Goal: Task Accomplishment & Management: Use online tool/utility

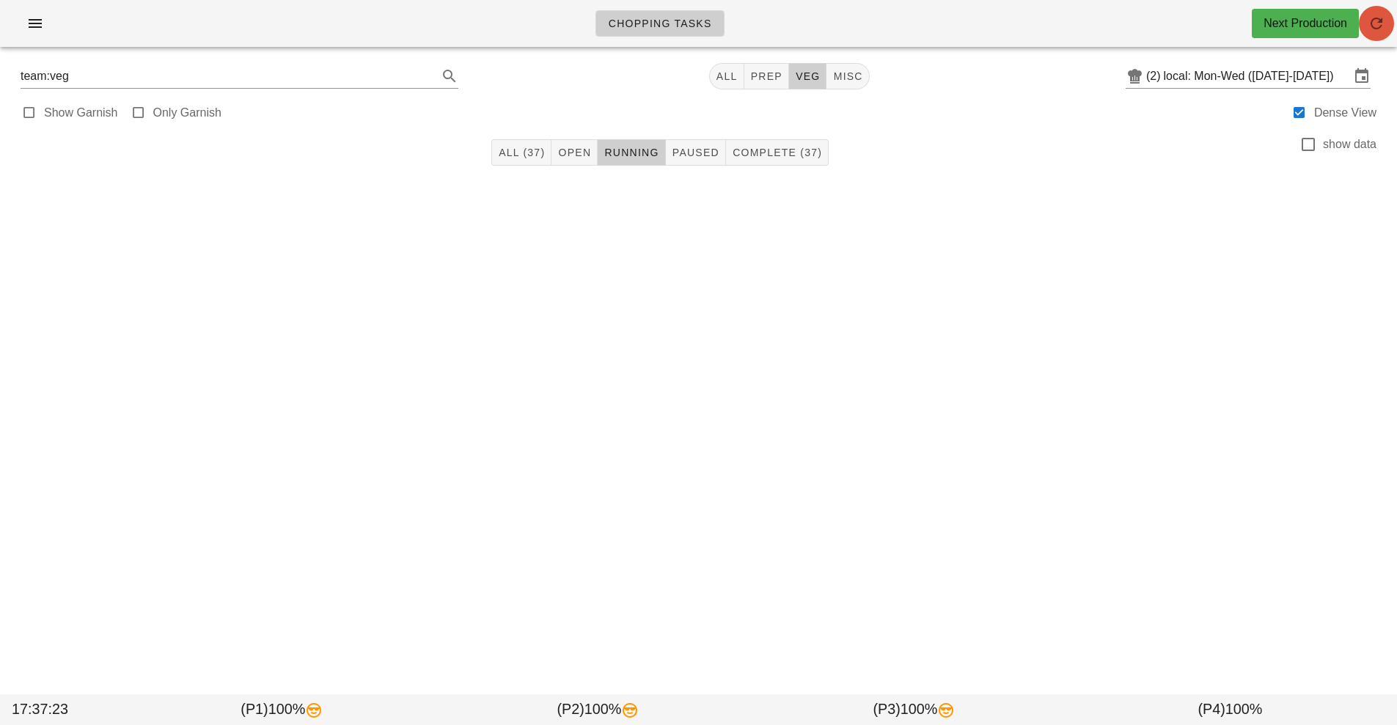
click at [1385, 19] on span "button" at bounding box center [1376, 24] width 35 height 18
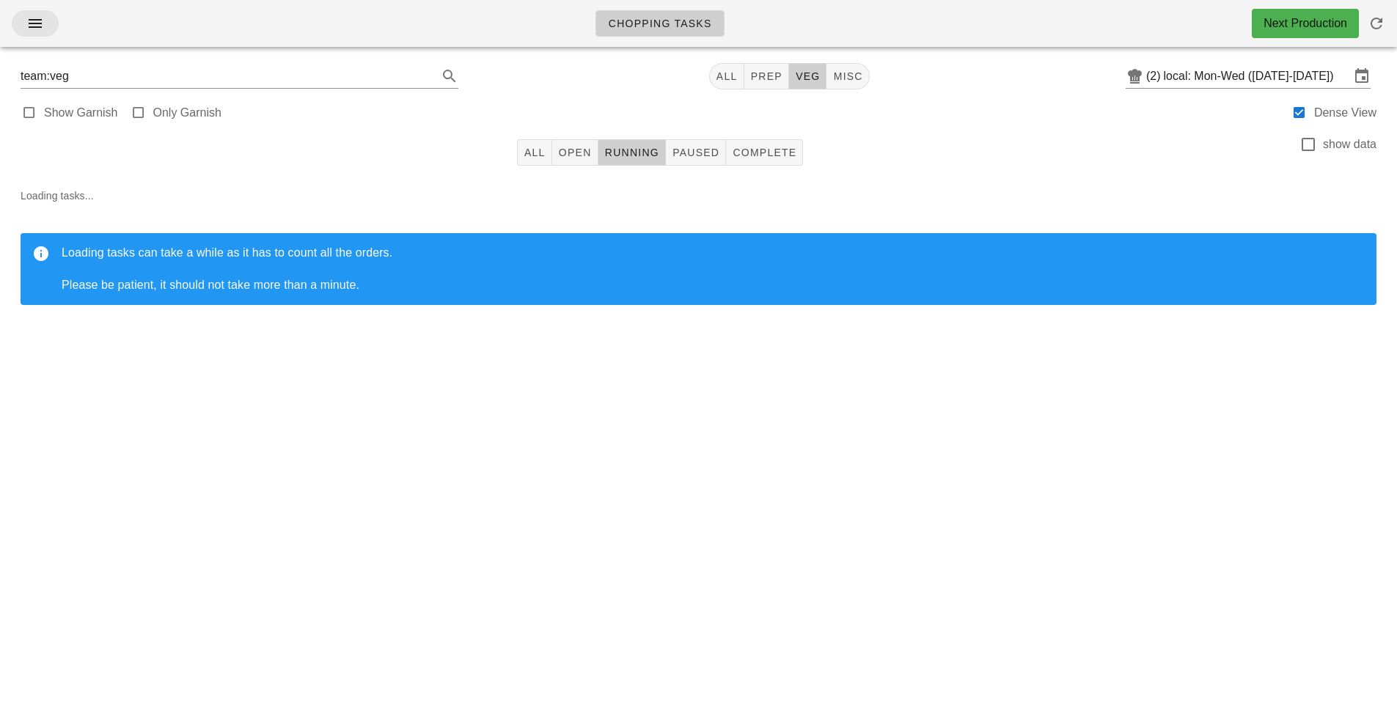
click at [32, 34] on button "button" at bounding box center [35, 23] width 47 height 26
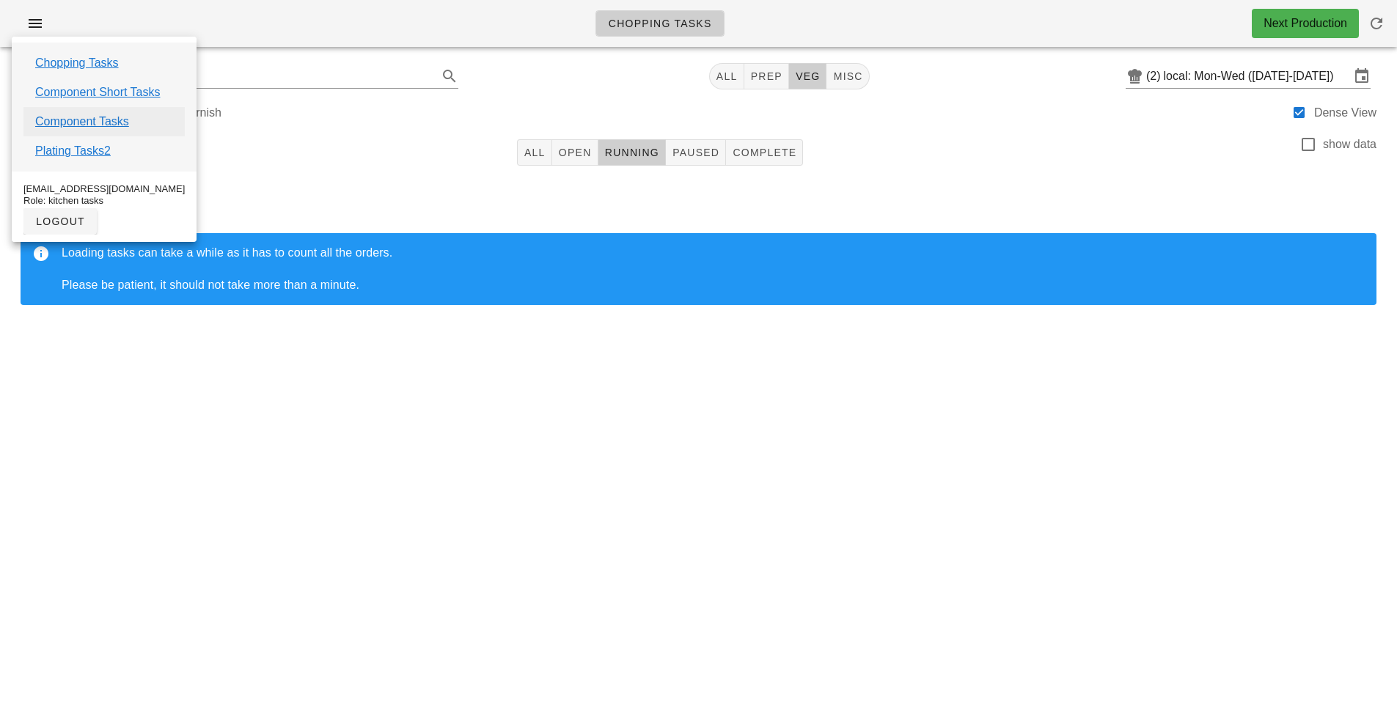
click at [111, 120] on link "Component Tasks" at bounding box center [82, 122] width 94 height 18
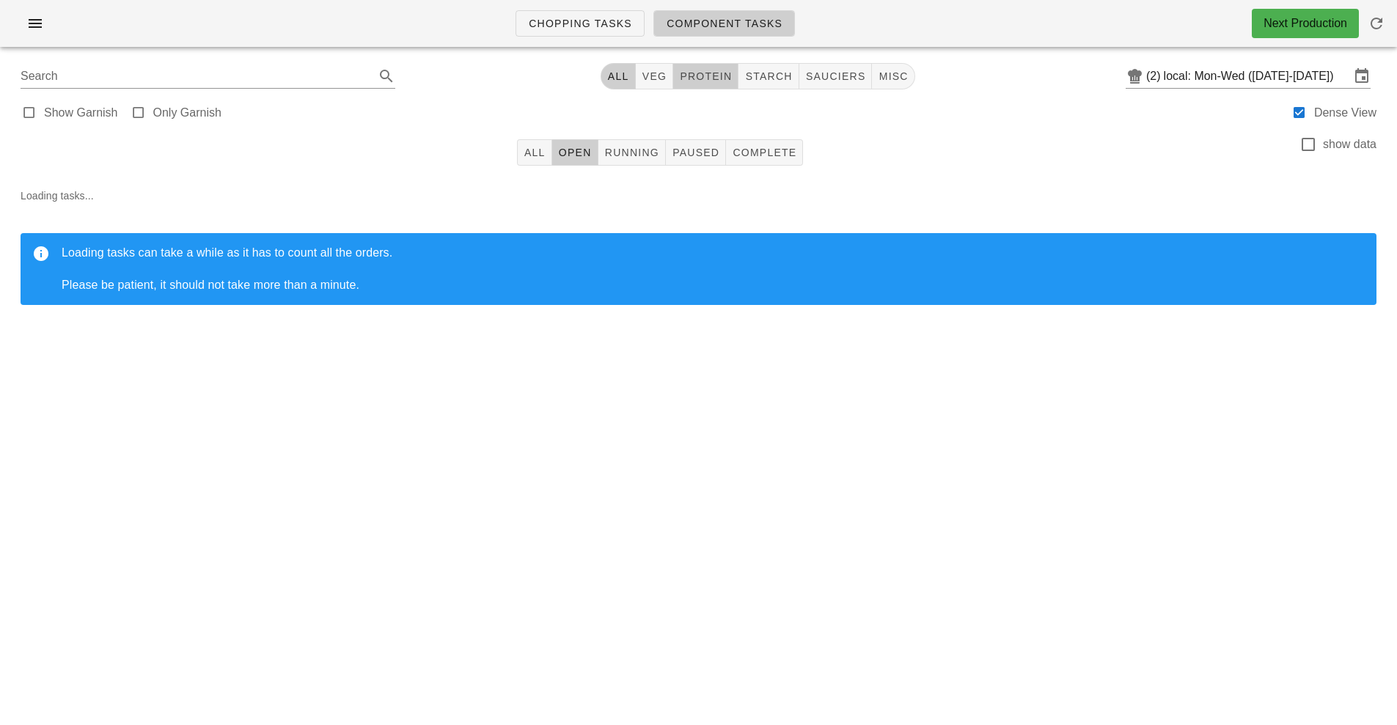
click at [723, 78] on span "protein" at bounding box center [705, 76] width 53 height 12
type input "team:protein"
click at [523, 160] on button "All" at bounding box center [534, 152] width 35 height 26
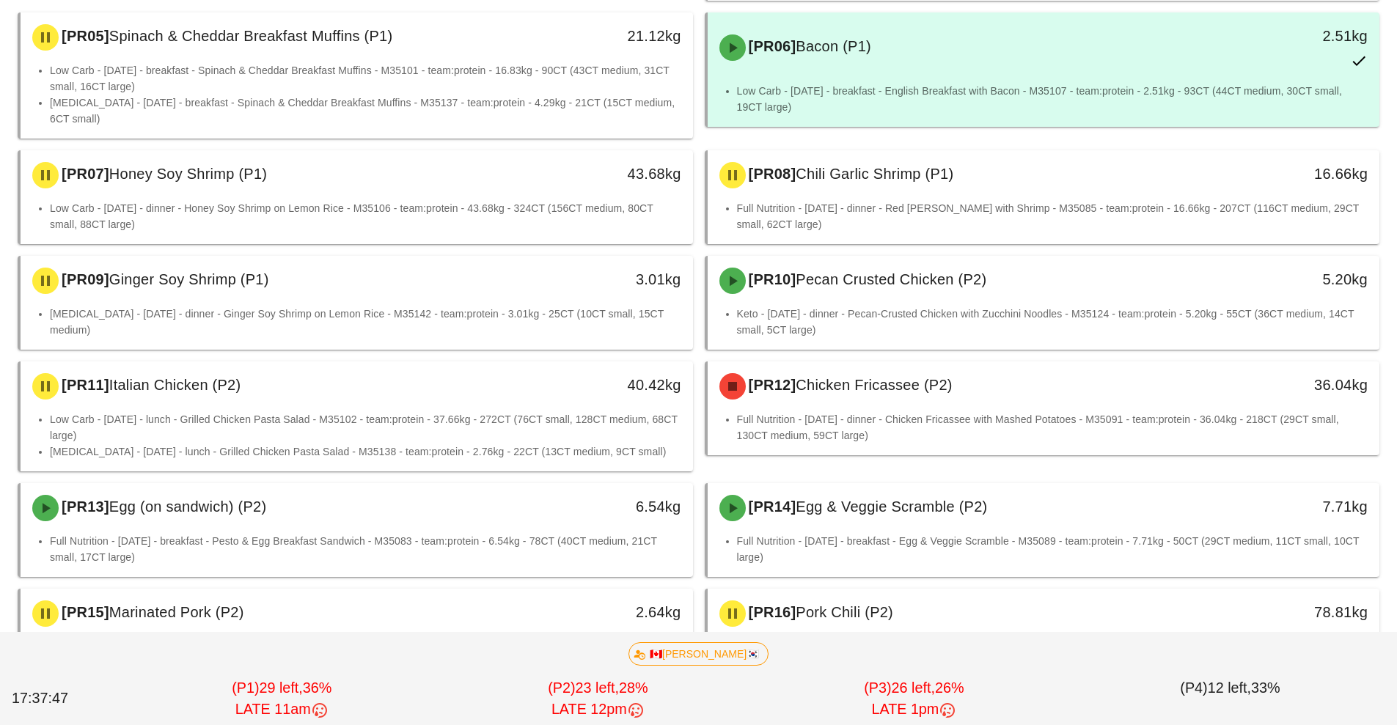
scroll to position [454, 0]
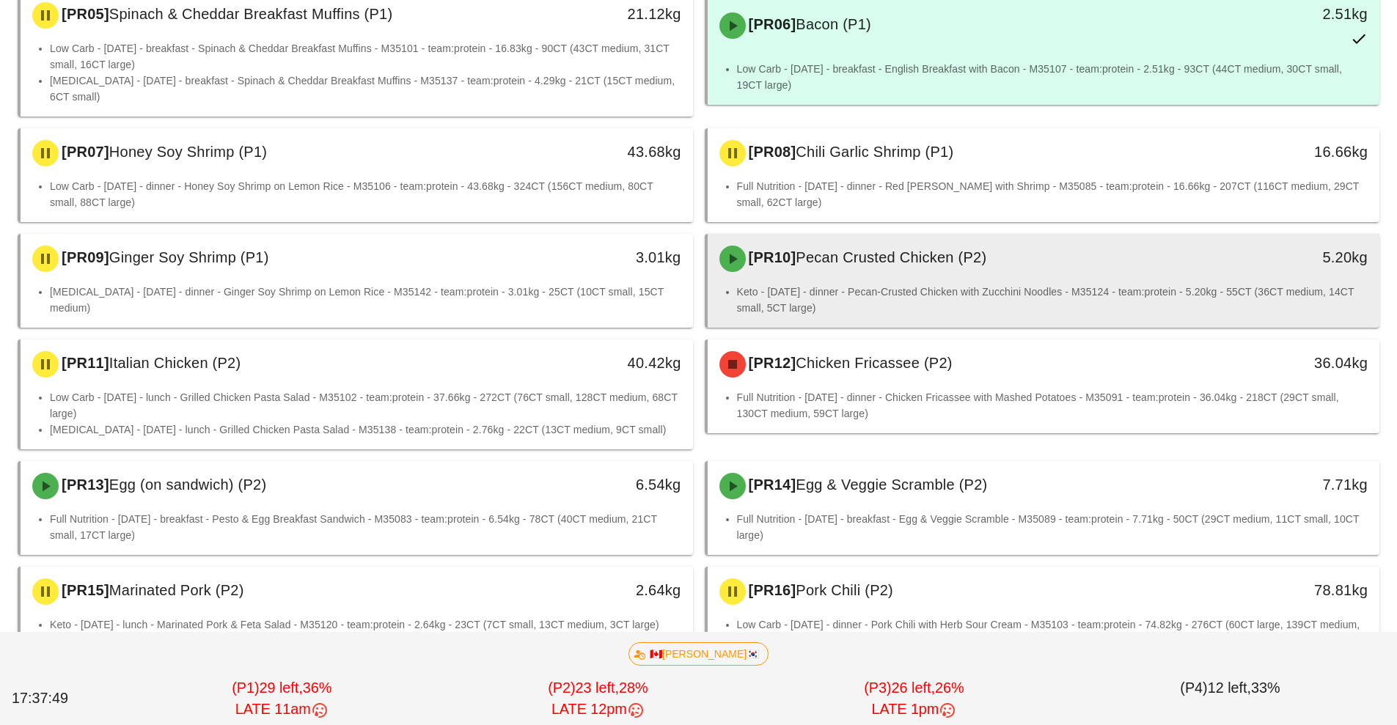
click at [918, 287] on li "Keto - [DATE] - dinner - Pecan-Crusted Chicken with Zucchini Noodles - M35124 -…" at bounding box center [1052, 300] width 631 height 32
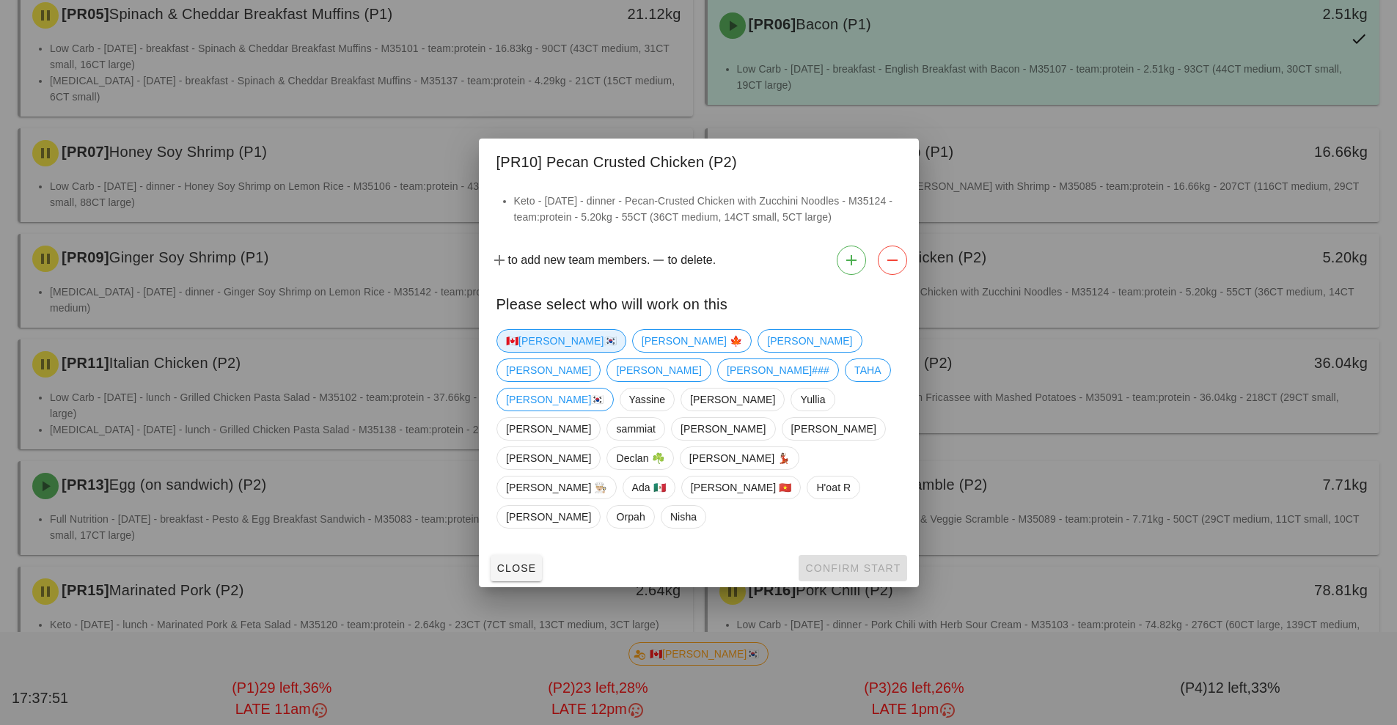
click at [534, 352] on span "🇨🇦[PERSON_NAME]🇰🇷" at bounding box center [561, 341] width 111 height 22
click at [879, 555] on button "Confirm Start" at bounding box center [852, 568] width 108 height 26
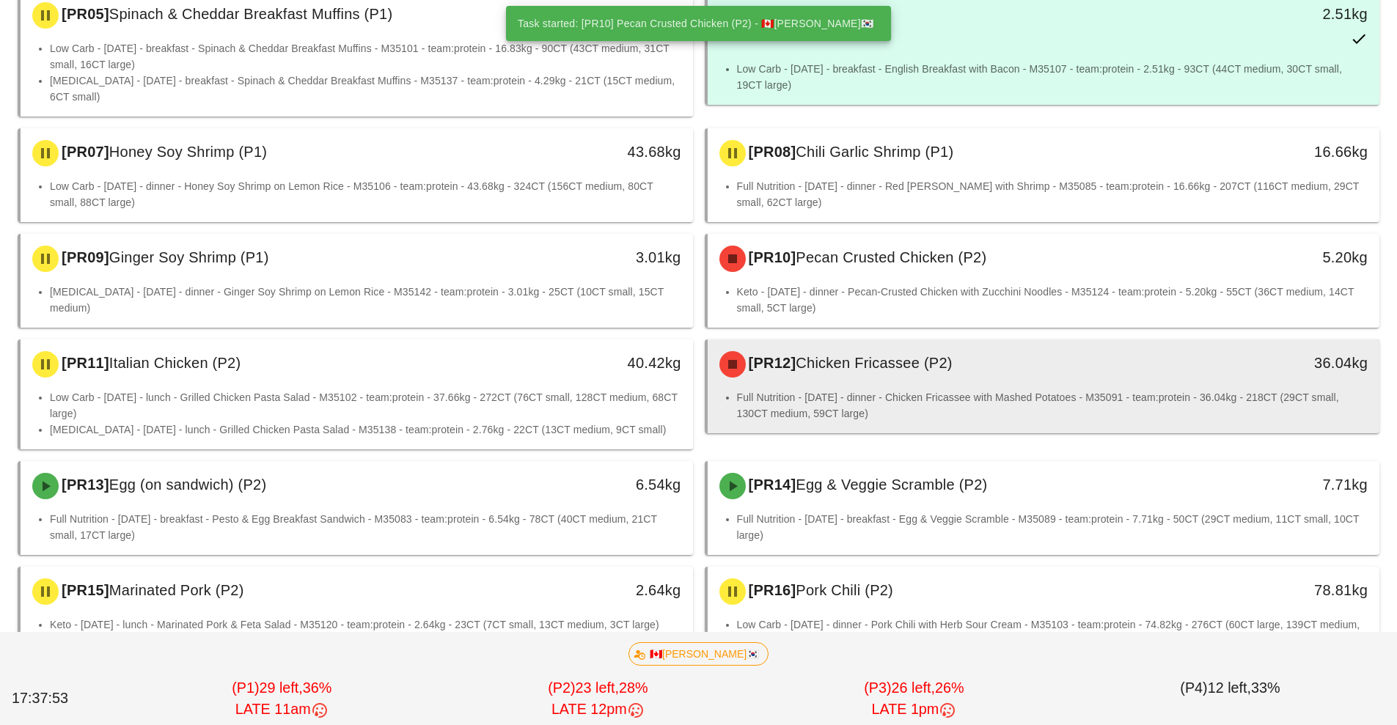
click at [883, 392] on li "Full Nutrition - [DATE] - dinner - Chicken Fricassee with Mashed Potatoes - M35…" at bounding box center [1052, 405] width 631 height 32
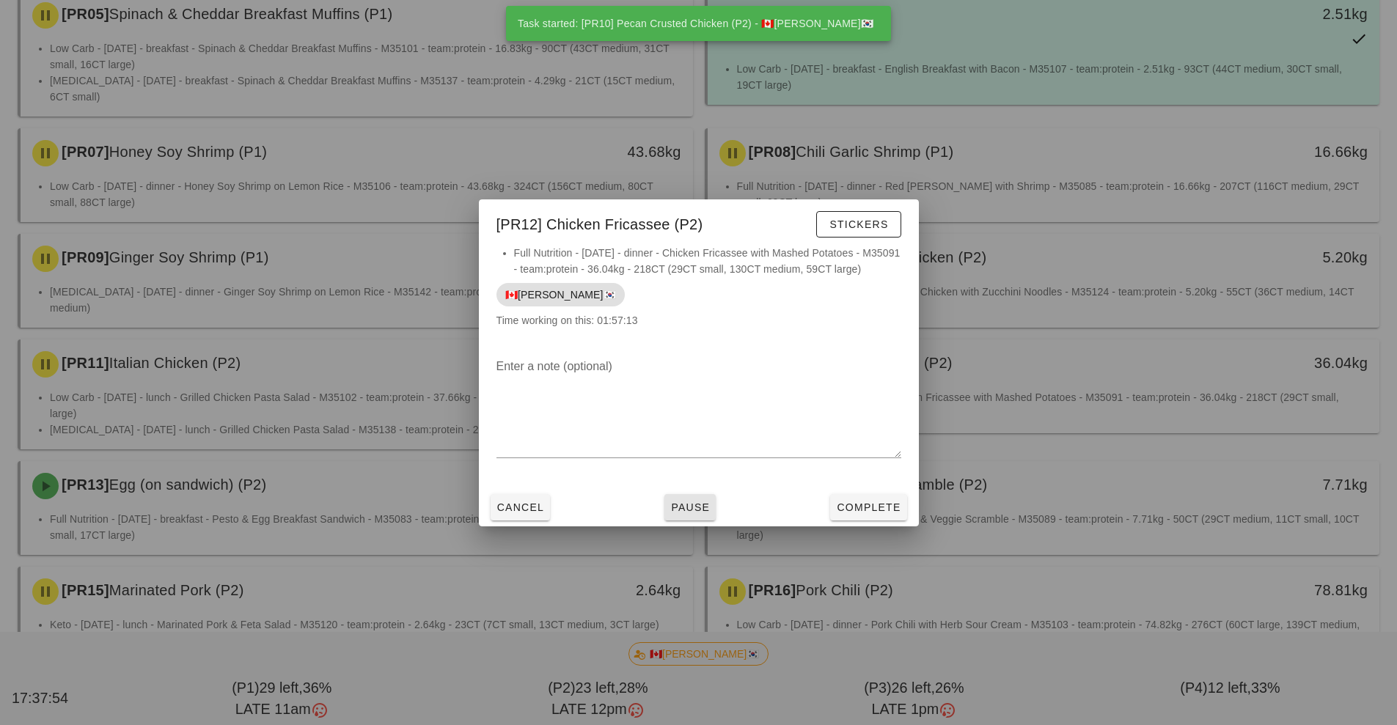
click at [713, 518] on button "Pause" at bounding box center [689, 507] width 51 height 26
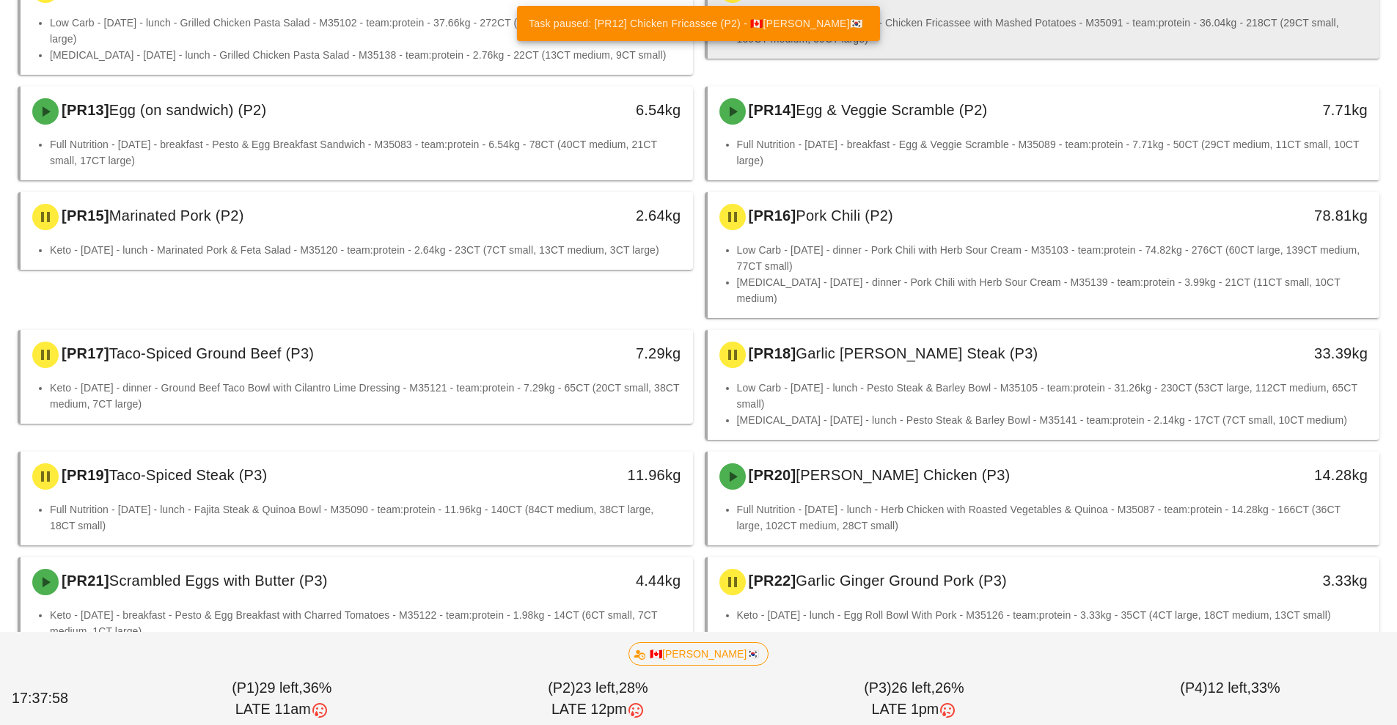
scroll to position [832, 0]
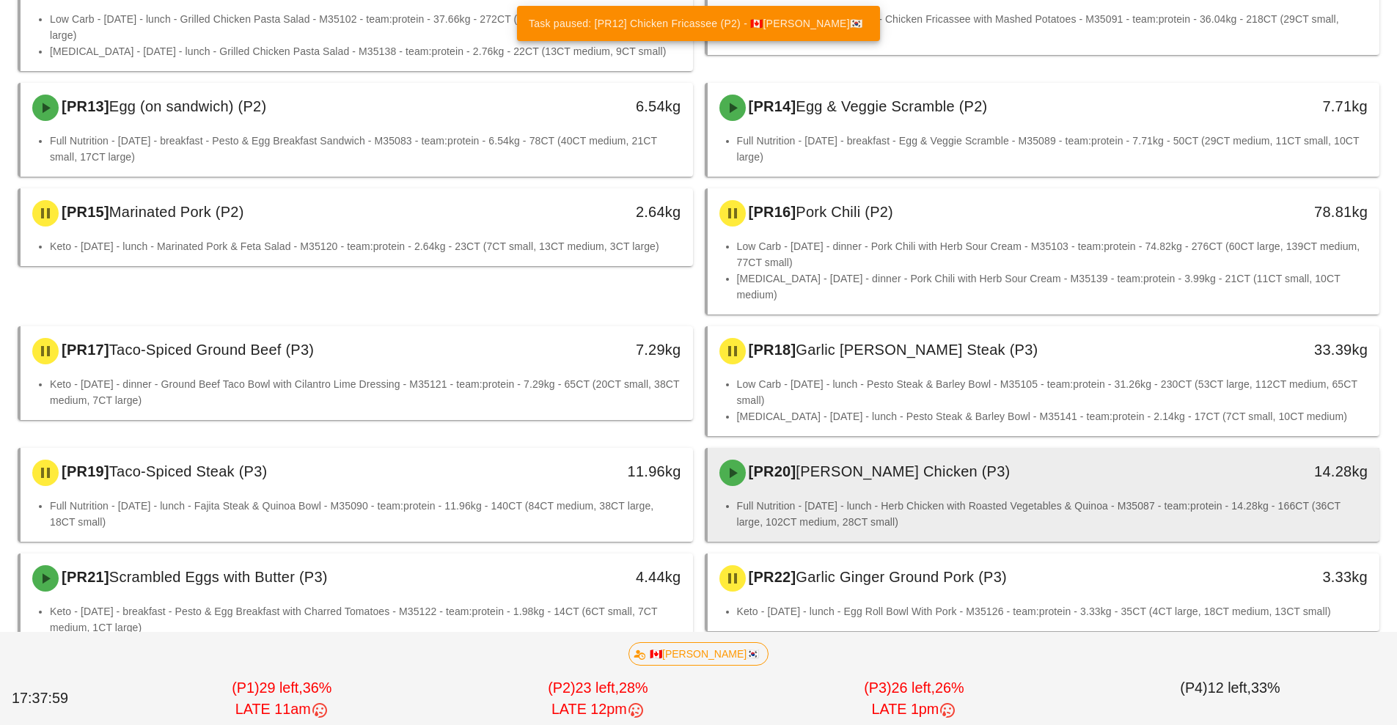
click at [903, 498] on li "Full Nutrition - [DATE] - lunch - Herb Chicken with Roasted Vegetables & Quinoa…" at bounding box center [1052, 514] width 631 height 32
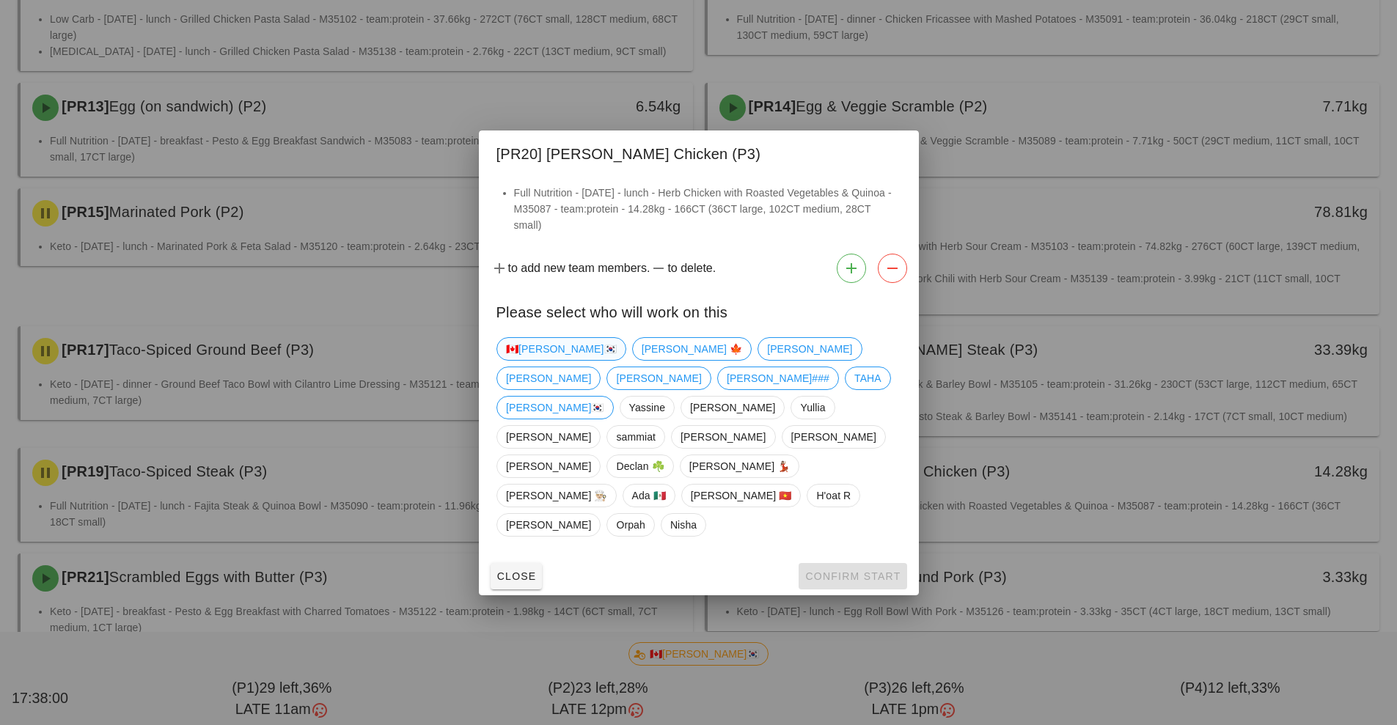
click at [524, 360] on span "🇨🇦[PERSON_NAME]🇰🇷" at bounding box center [561, 349] width 111 height 22
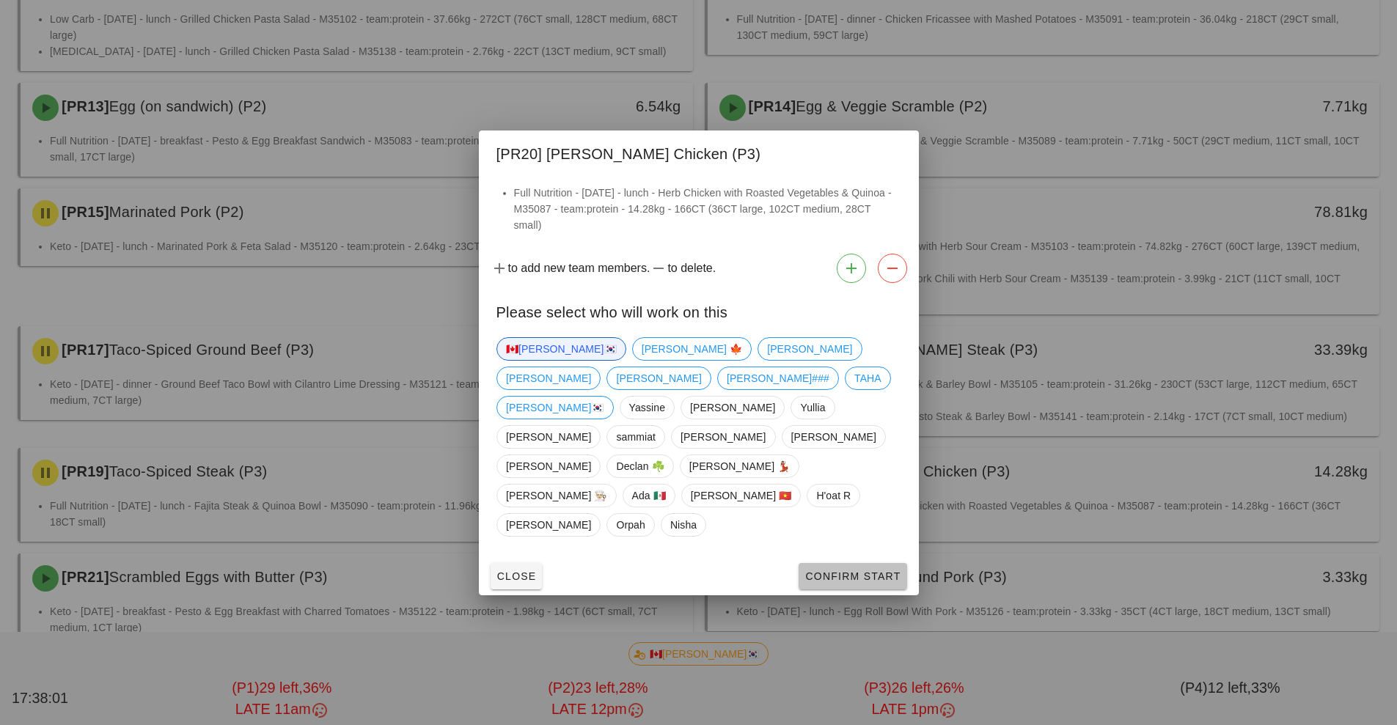
click at [842, 570] on span "Confirm Start" at bounding box center [852, 576] width 96 height 12
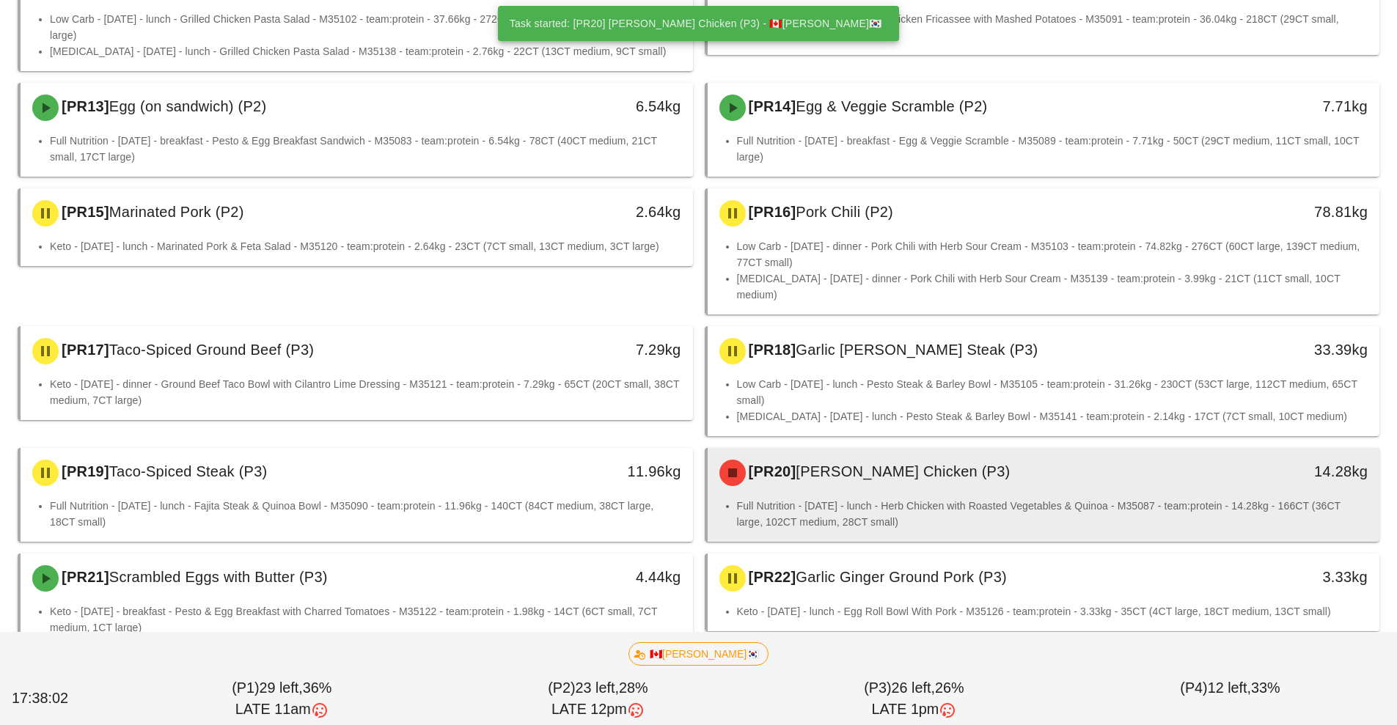
click at [902, 498] on li "Full Nutrition - [DATE] - lunch - Herb Chicken with Roasted Vegetables & Quinoa…" at bounding box center [1052, 514] width 631 height 32
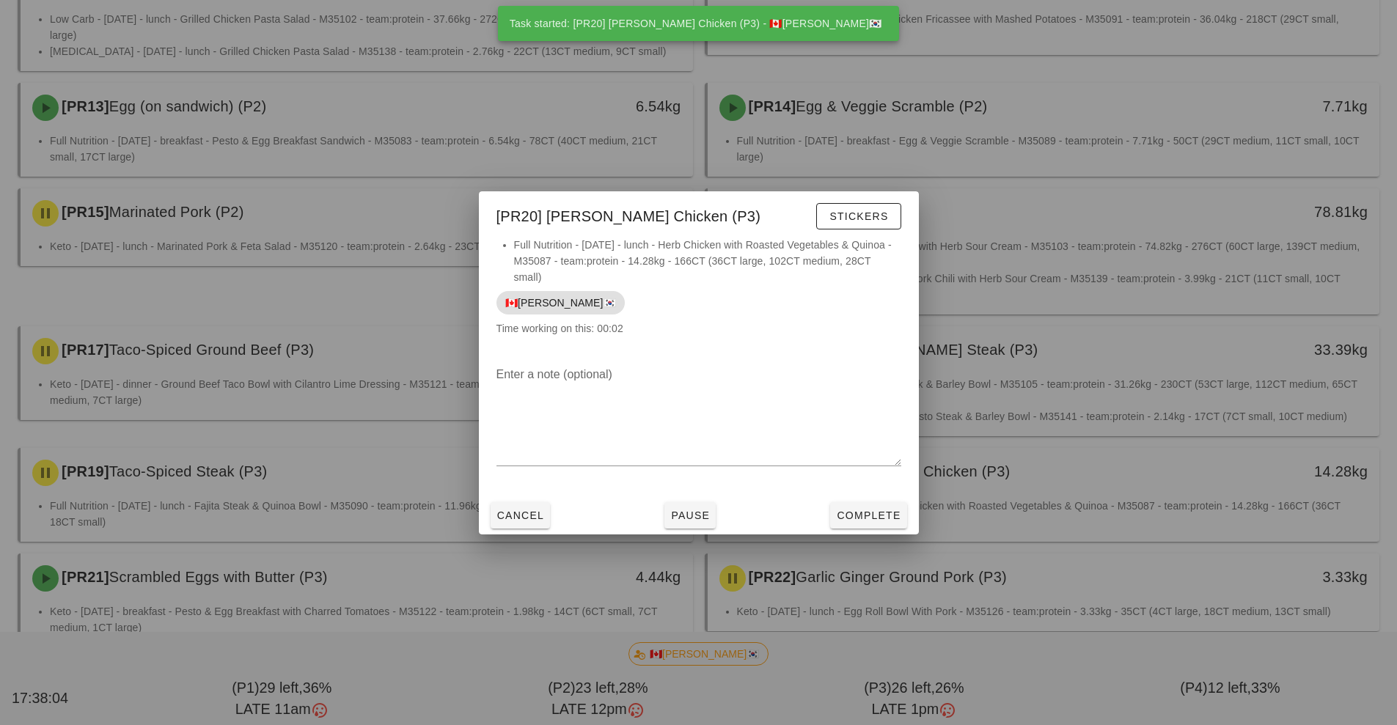
click at [947, 622] on div at bounding box center [698, 362] width 1397 height 725
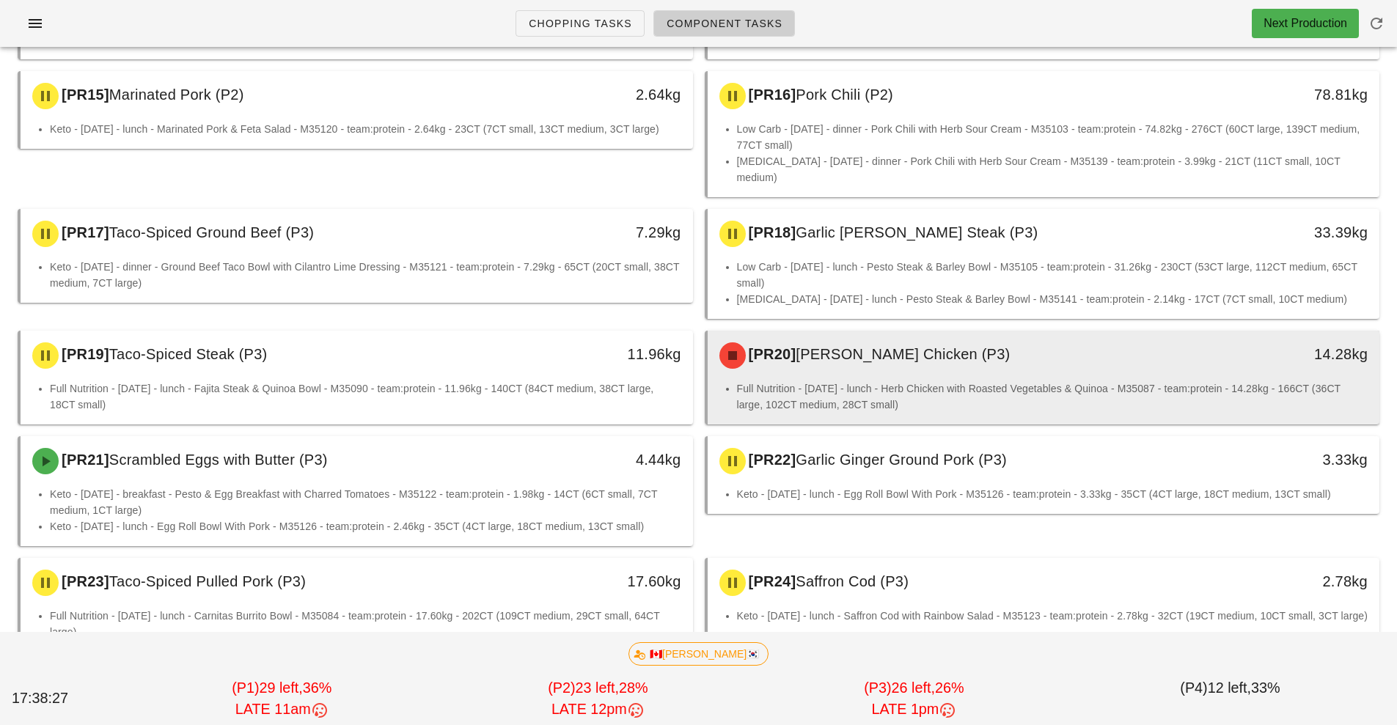
scroll to position [938, 0]
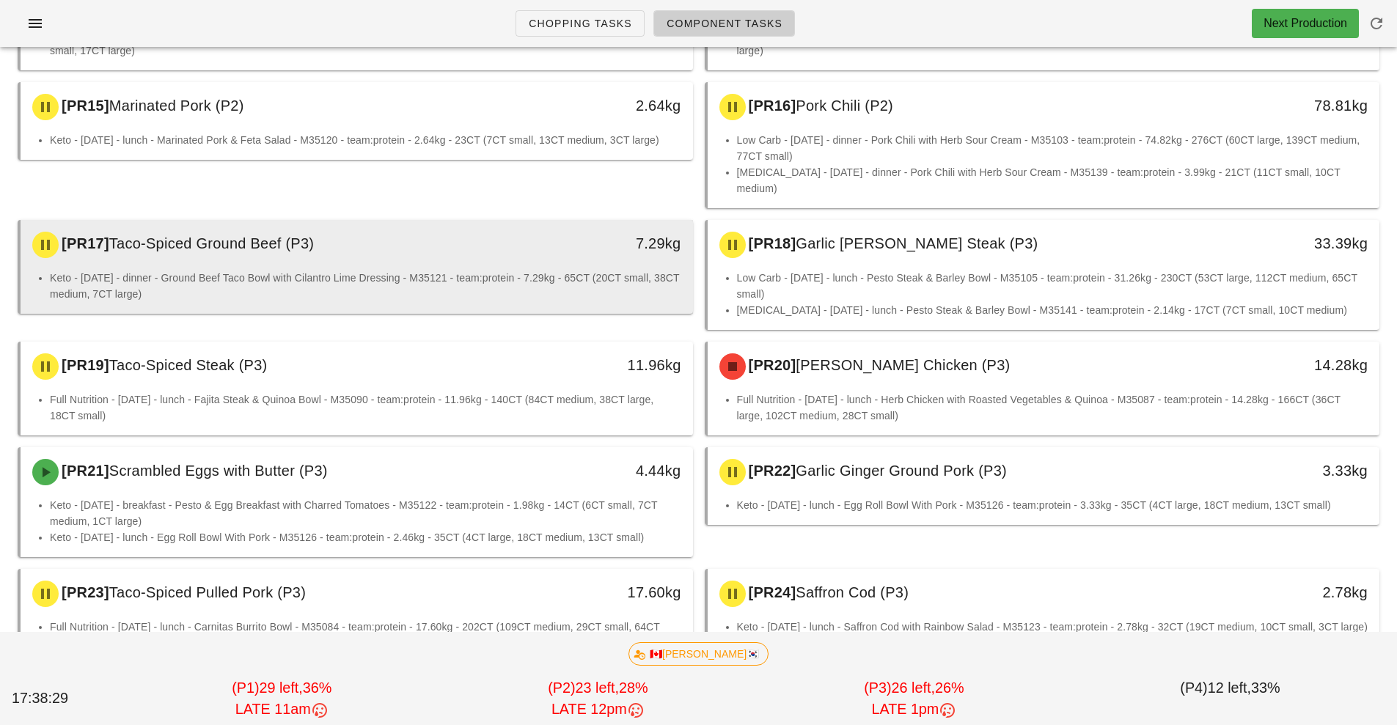
click at [501, 270] on li "Keto - [DATE] - dinner - Ground Beef Taco Bowl with Cilantro Lime Dressing - M3…" at bounding box center [365, 286] width 631 height 32
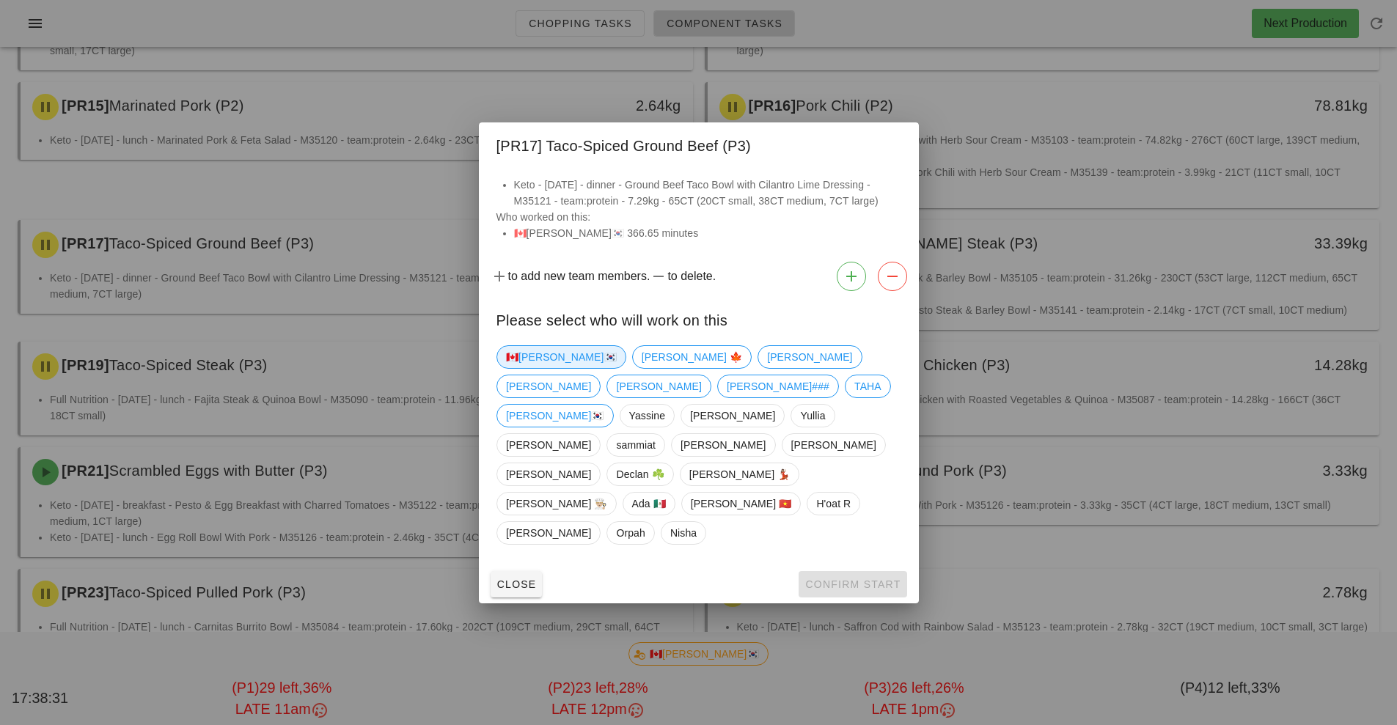
click at [534, 368] on span "🇨🇦[PERSON_NAME]🇰🇷" at bounding box center [561, 357] width 111 height 22
click at [864, 578] on span "Confirm Start" at bounding box center [852, 584] width 96 height 12
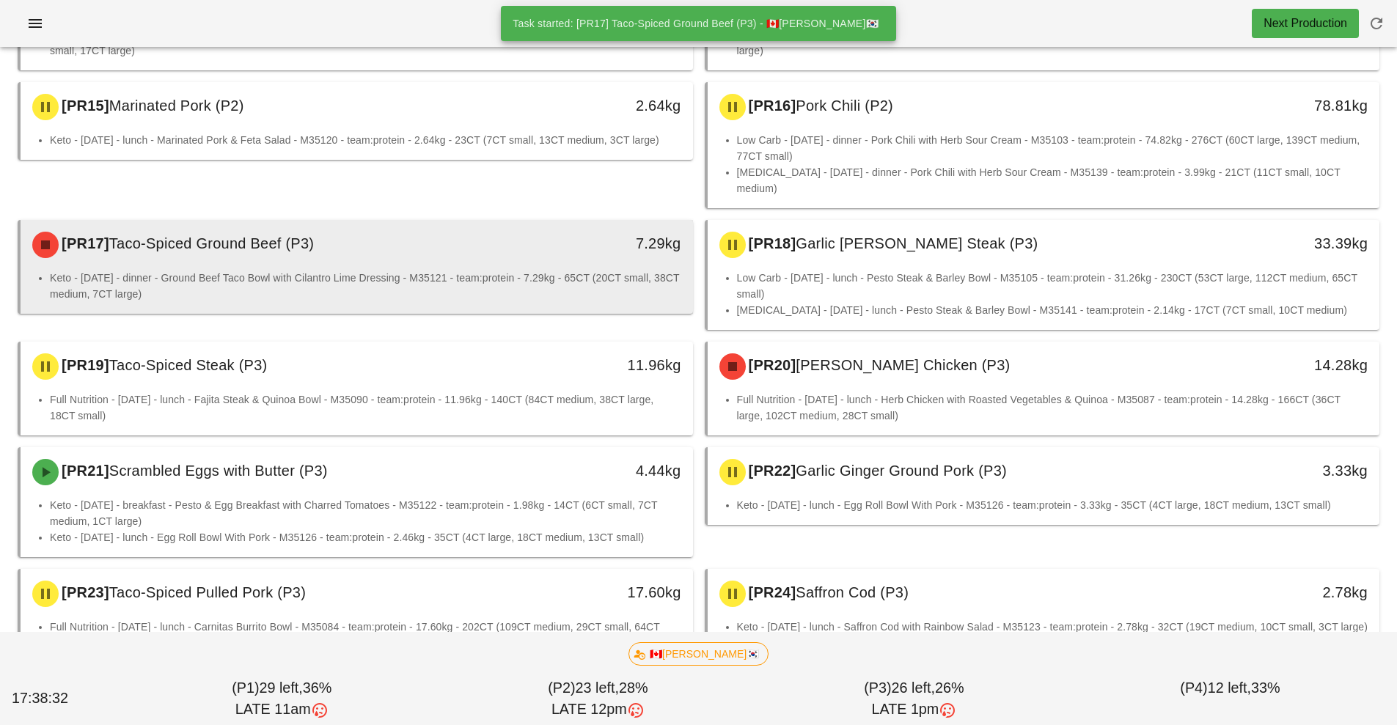
click at [422, 270] on li "Keto - [DATE] - dinner - Ground Beef Taco Bowl with Cilantro Lime Dressing - M3…" at bounding box center [365, 286] width 631 height 32
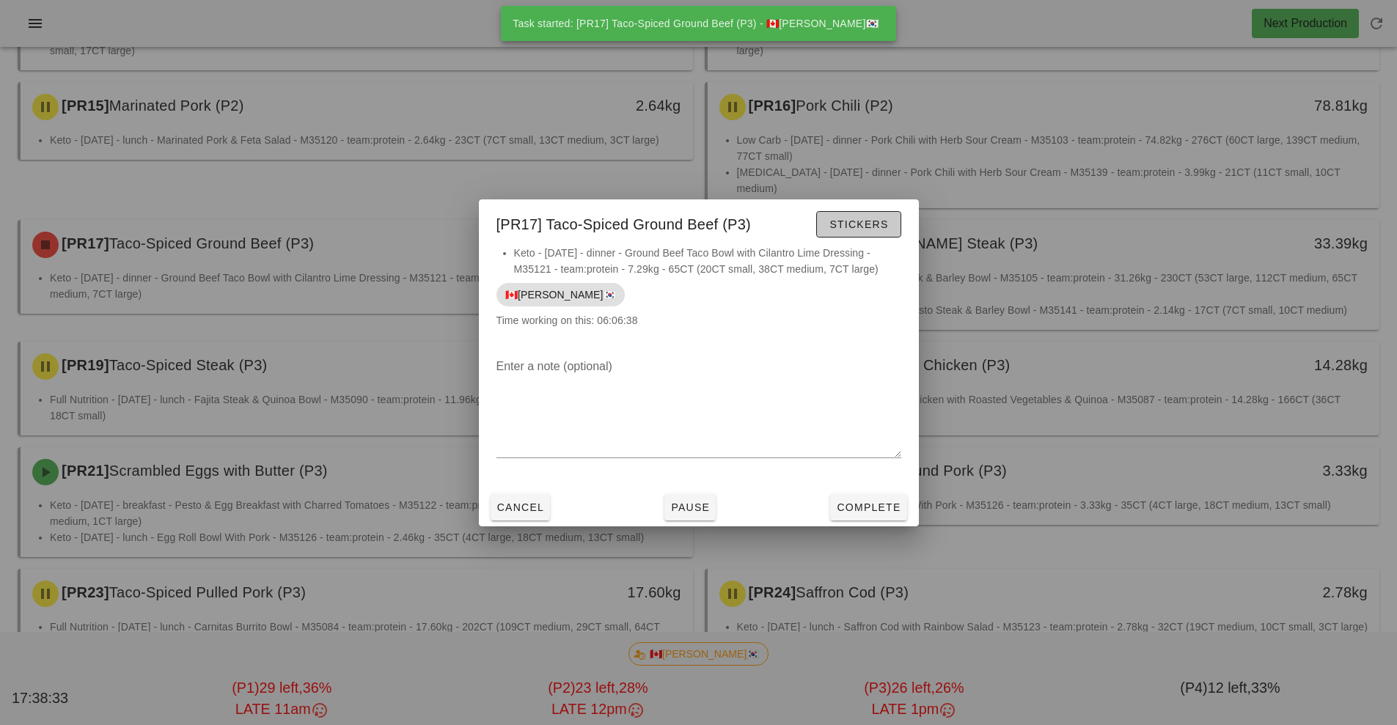
click at [865, 226] on span "Stickers" at bounding box center [857, 224] width 59 height 12
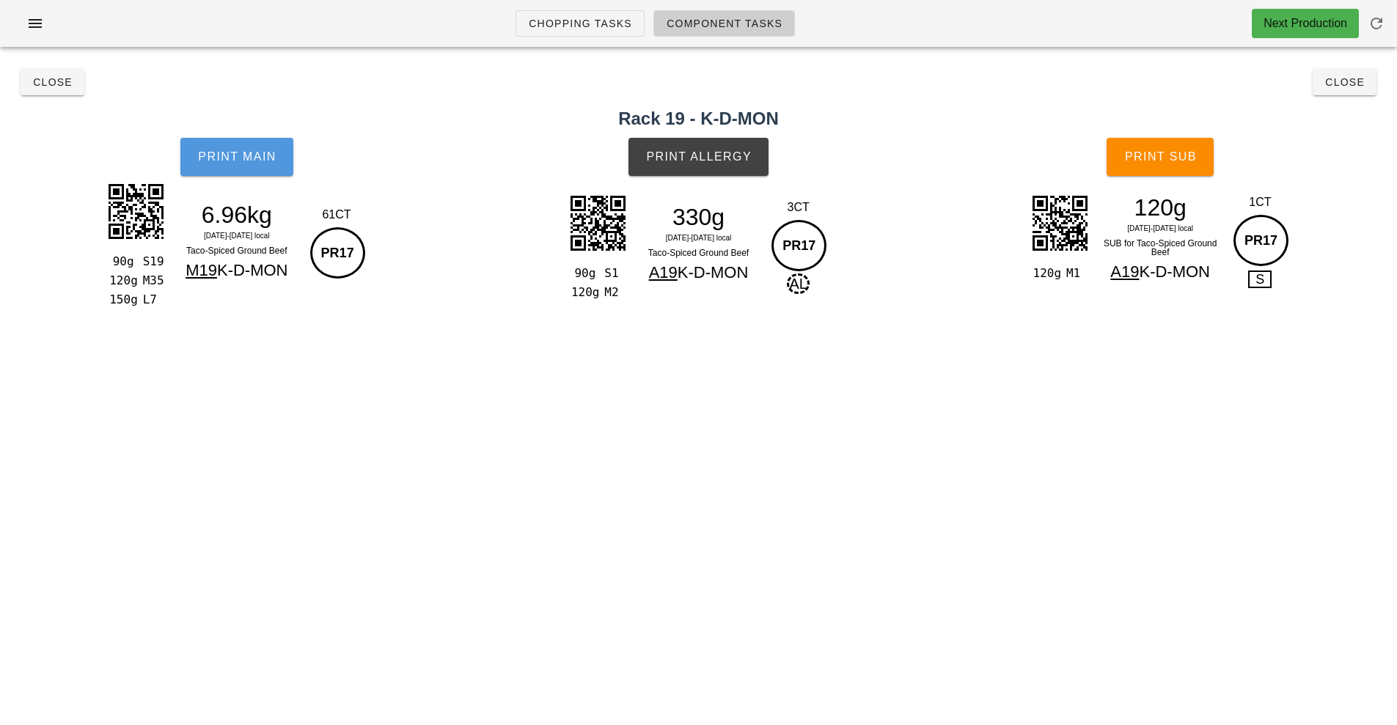
click at [256, 162] on span "Print Main" at bounding box center [236, 156] width 79 height 13
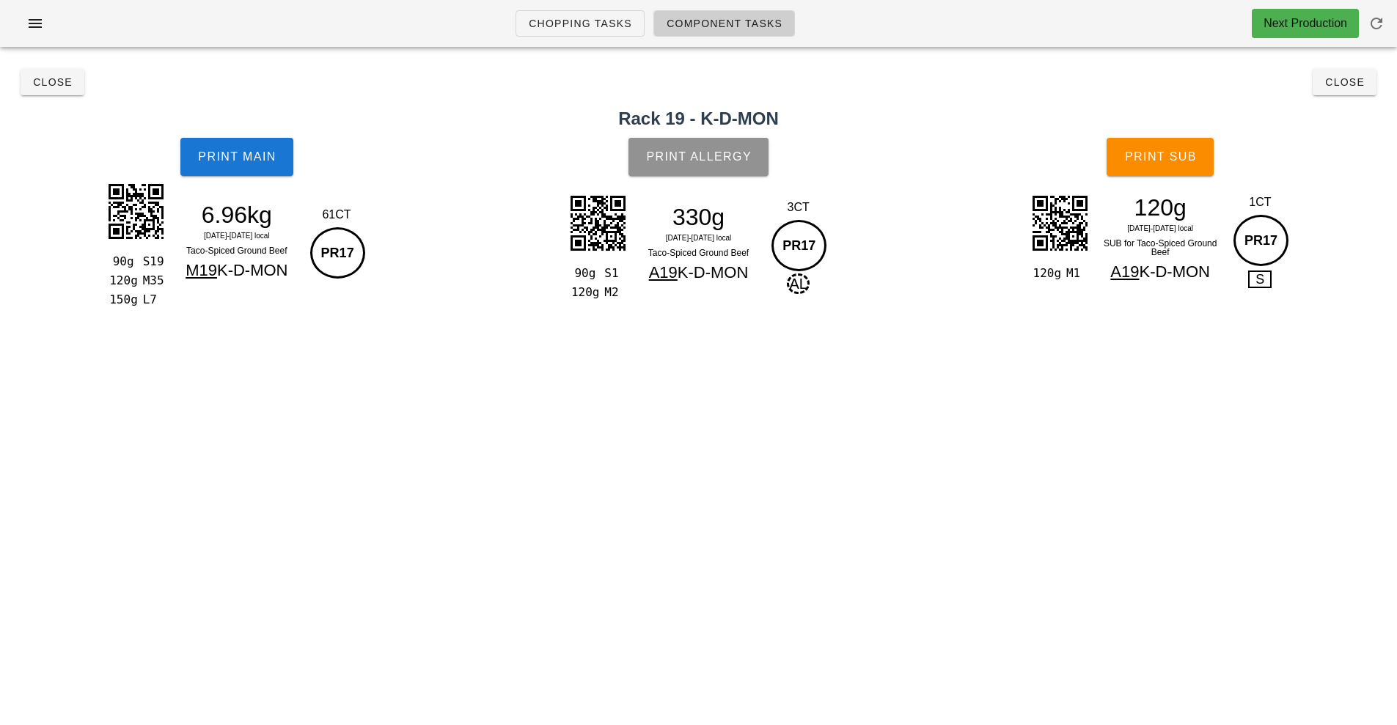
click at [694, 174] on button "Print Allergy" at bounding box center [698, 157] width 140 height 38
click at [1334, 87] on span "Close" at bounding box center [1344, 82] width 40 height 12
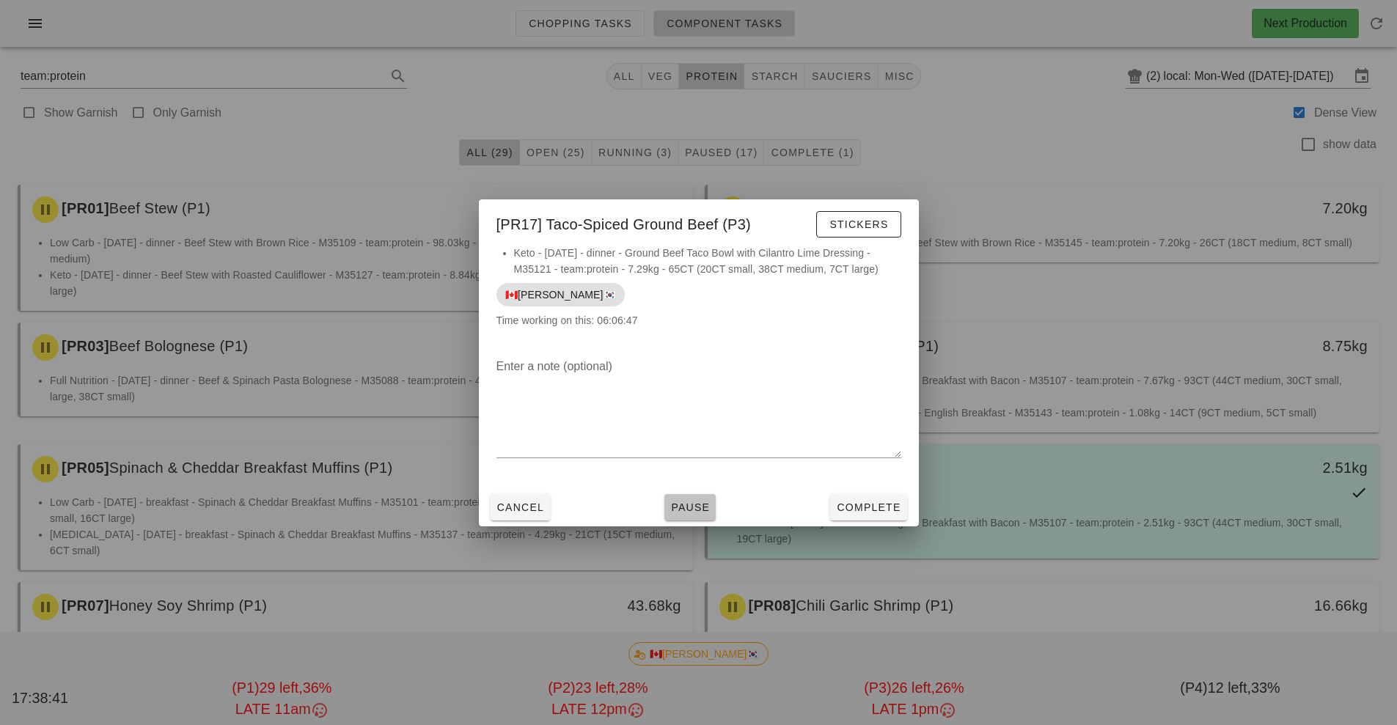
click at [701, 495] on button "Pause" at bounding box center [689, 507] width 51 height 26
